Goal: Task Accomplishment & Management: Manage account settings

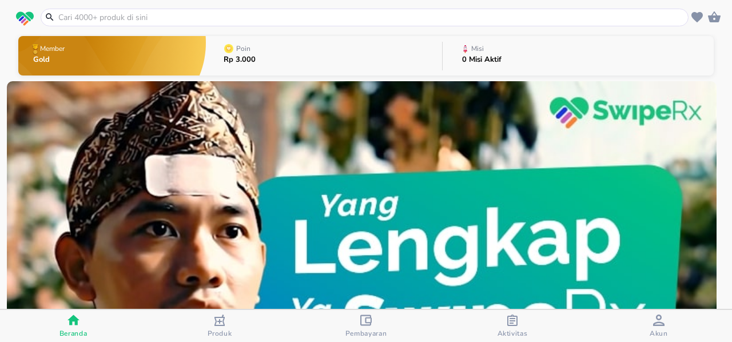
scroll to position [7, 0]
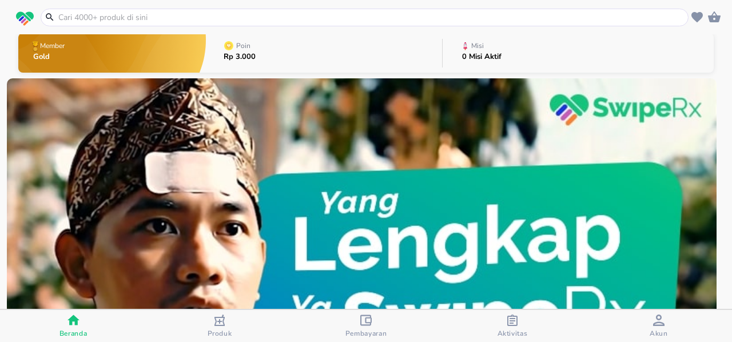
click at [510, 323] on icon "button" at bounding box center [512, 320] width 10 height 11
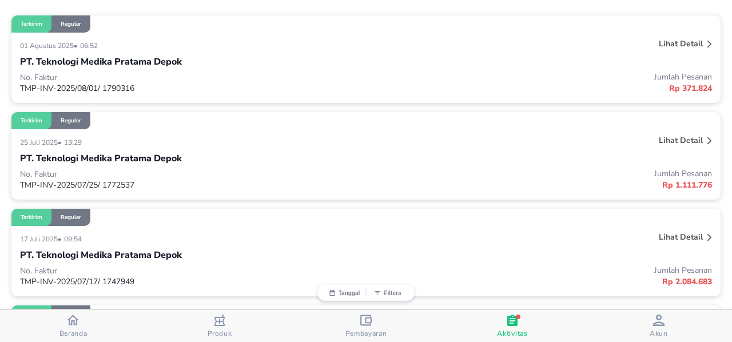
scroll to position [143, 0]
click at [705, 138] on div at bounding box center [709, 141] width 9 height 18
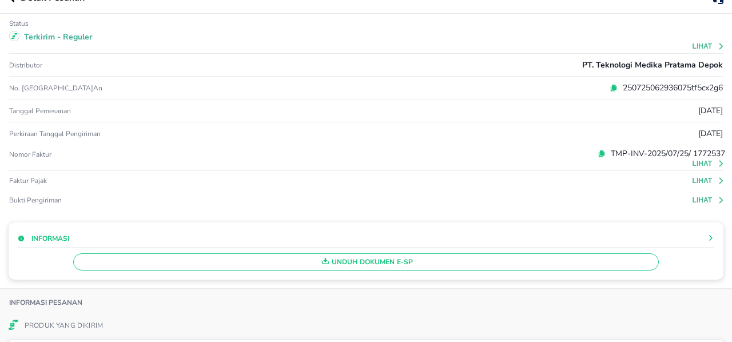
scroll to position [0, 0]
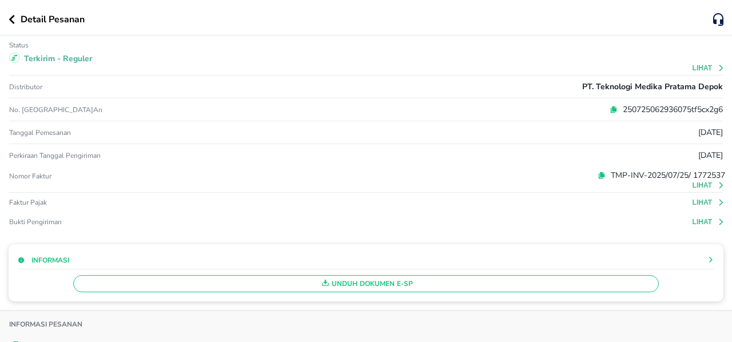
click at [15, 18] on button "button" at bounding box center [15, 19] width 12 height 9
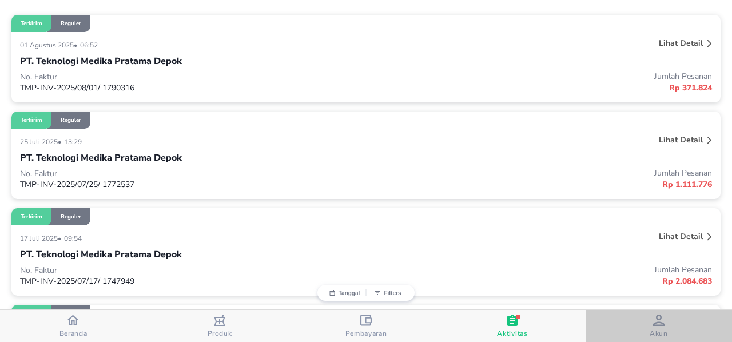
click at [657, 332] on span "Akun" at bounding box center [659, 333] width 18 height 9
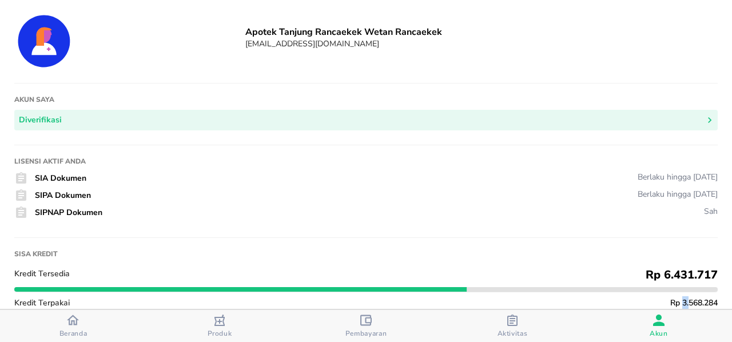
scroll to position [1, 0]
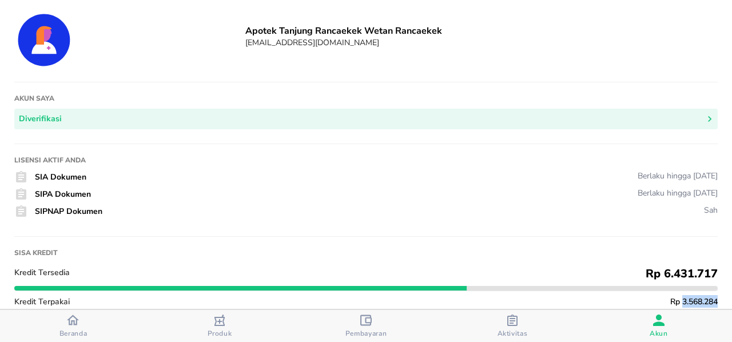
drag, startPoint x: 671, startPoint y: 302, endPoint x: 708, endPoint y: 299, distance: 36.7
click at [708, 299] on span "Rp 3.568.284" at bounding box center [693, 301] width 47 height 11
copy span "3.568.284"
